Goal: Task Accomplishment & Management: Manage account settings

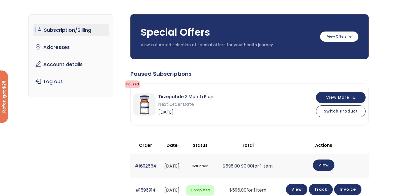
scroll to position [39, 0]
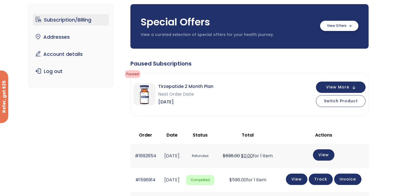
click at [350, 29] on label at bounding box center [339, 26] width 38 height 10
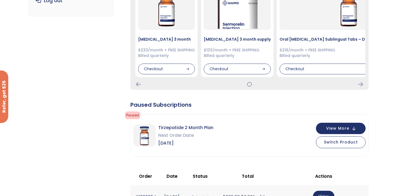
scroll to position [111, 0]
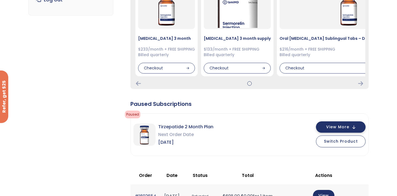
click at [333, 127] on span "View More" at bounding box center [337, 127] width 23 height 4
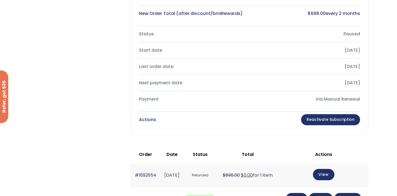
scroll to position [340, 0]
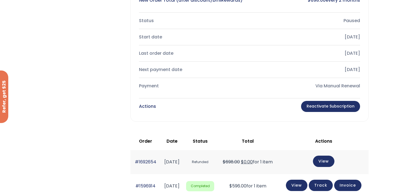
click at [331, 107] on link "Reactivate Subscription" at bounding box center [330, 106] width 59 height 11
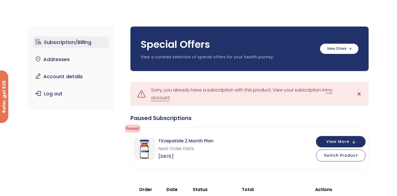
scroll to position [26, 0]
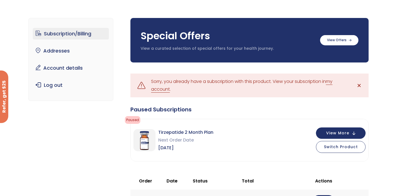
click at [364, 84] on link "✕" at bounding box center [359, 85] width 11 height 11
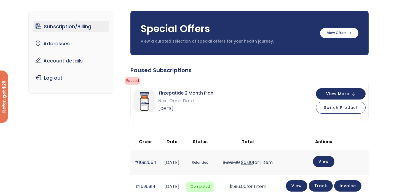
scroll to position [39, 0]
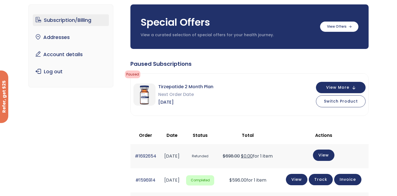
click at [88, 22] on link "Subscription/Billing" at bounding box center [71, 20] width 76 height 12
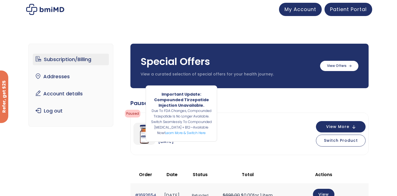
click at [129, 114] on span "Paused" at bounding box center [132, 114] width 15 height 8
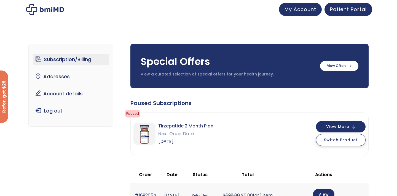
click at [340, 139] on span "Switch Product" at bounding box center [341, 140] width 34 height 6
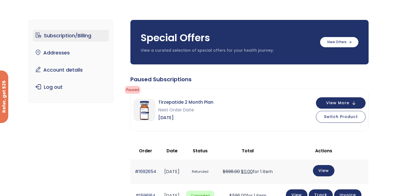
scroll to position [29, 0]
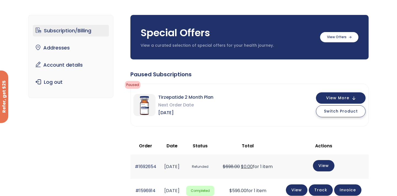
click at [348, 114] on button "Switch Product" at bounding box center [341, 111] width 50 height 12
